Goal: Information Seeking & Learning: Learn about a topic

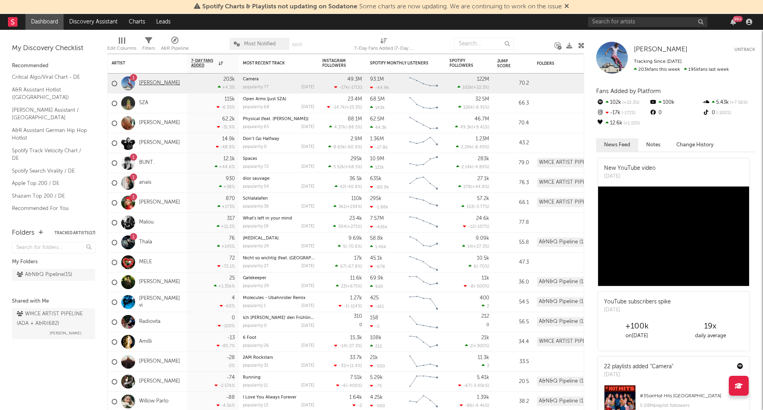
click at [147, 83] on link "[PERSON_NAME]" at bounding box center [159, 83] width 41 height 7
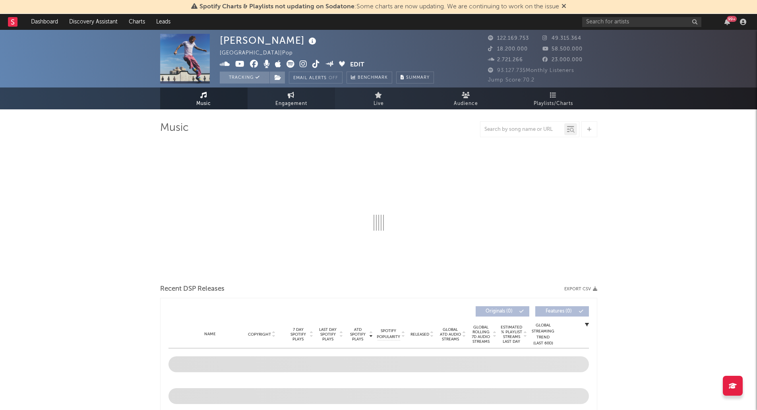
click at [288, 104] on span "Engagement" at bounding box center [291, 104] width 32 height 10
select select "1w"
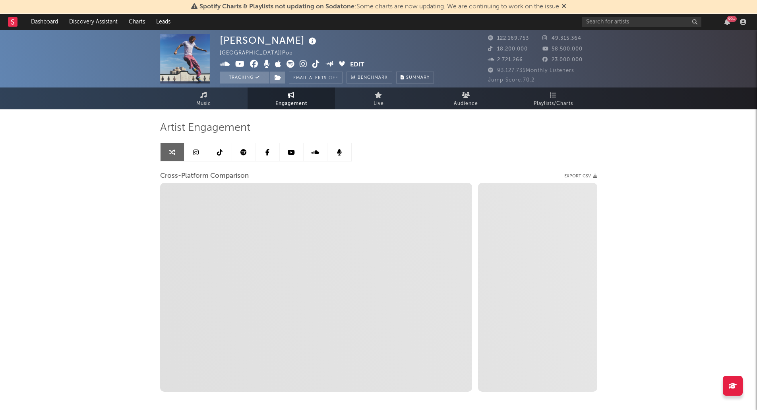
click at [290, 159] on link at bounding box center [292, 152] width 24 height 18
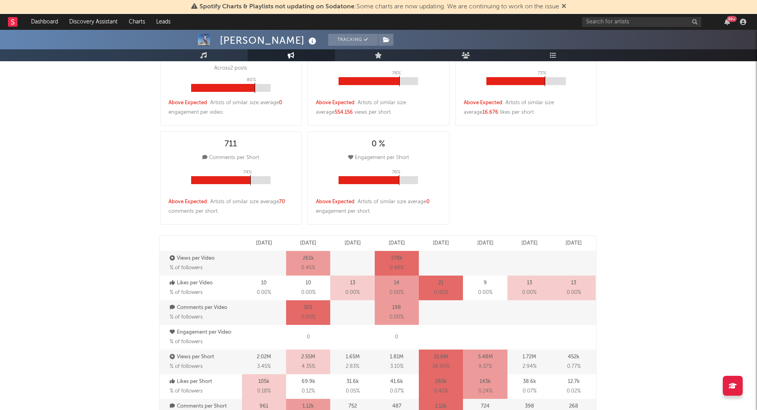
select select "6m"
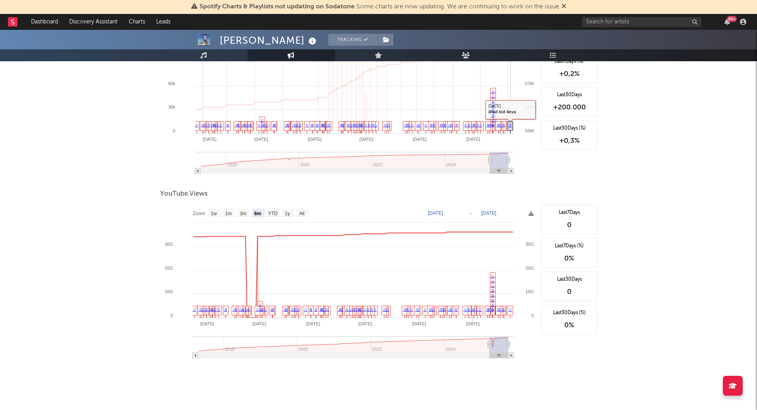
scroll to position [719, 0]
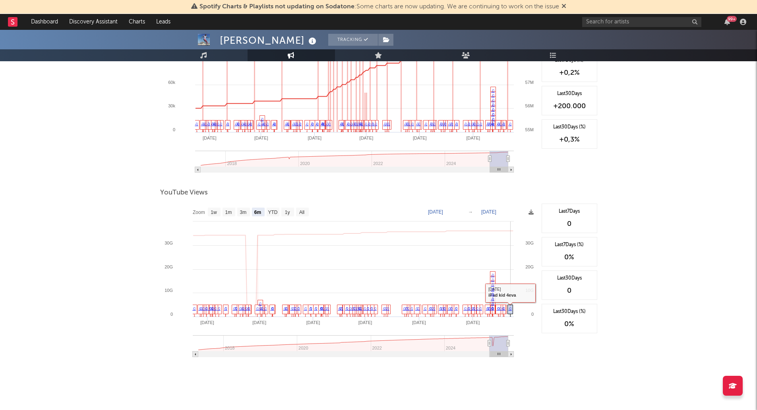
click at [512, 308] on icon at bounding box center [510, 311] width 5 height 12
click at [511, 310] on link "♫" at bounding box center [510, 308] width 3 height 5
click at [503, 310] on link "♫" at bounding box center [503, 308] width 3 height 5
